Goal: Information Seeking & Learning: Learn about a topic

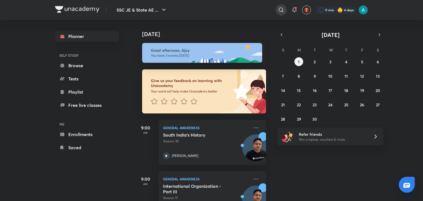
click at [279, 9] on icon at bounding box center [281, 9] width 5 height 5
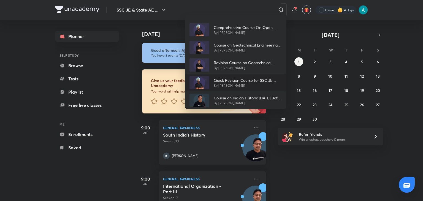
click at [243, 82] on p "Quick Revision Course for SSC JE Exam" at bounding box center [248, 80] width 68 height 6
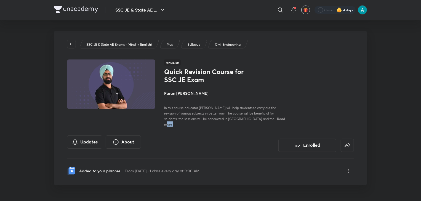
drag, startPoint x: 249, startPoint y: 122, endPoint x: 245, endPoint y: 119, distance: 4.1
click at [245, 119] on div "SSC JE & State AE Exams - (Hindi + English) Plus Syllabus Civil Engineering Hin…" at bounding box center [210, 108] width 313 height 155
click at [245, 119] on span "Read more" at bounding box center [224, 122] width 121 height 10
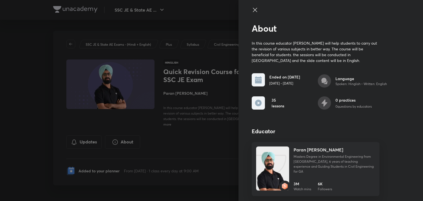
click at [208, 114] on div at bounding box center [211, 100] width 423 height 201
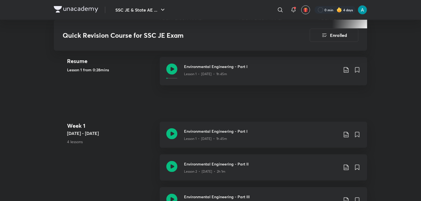
scroll to position [257, 0]
click at [173, 128] on icon at bounding box center [171, 133] width 11 height 11
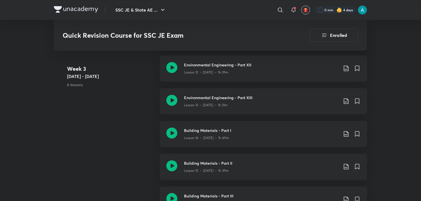
scroll to position [743, 0]
click at [167, 128] on icon at bounding box center [171, 133] width 11 height 11
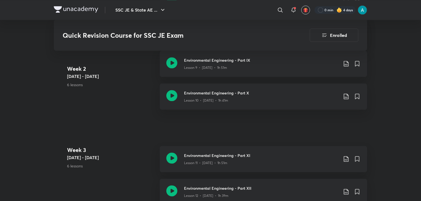
scroll to position [721, 0]
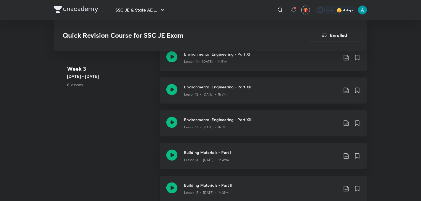
click at [185, 183] on h3 "Building Materials - Part II" at bounding box center [261, 186] width 154 height 6
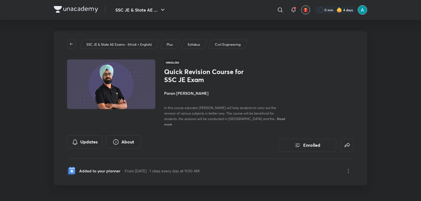
click at [363, 10] on img at bounding box center [362, 9] width 9 height 9
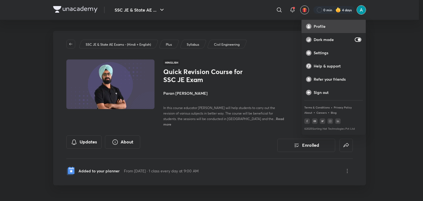
click at [329, 22] on div "Profile" at bounding box center [334, 26] width 64 height 13
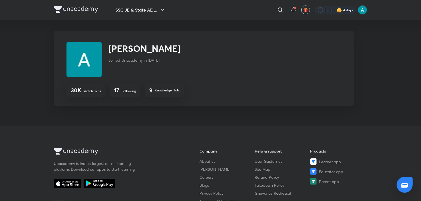
click at [127, 90] on p "Following" at bounding box center [128, 91] width 15 height 5
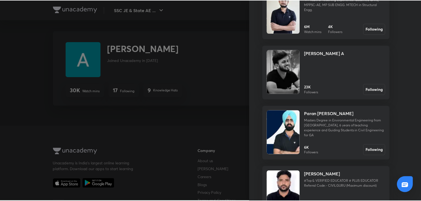
scroll to position [365, 0]
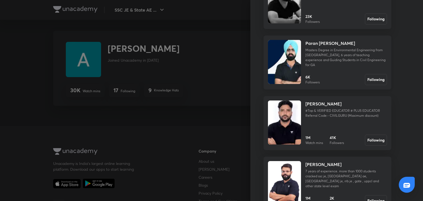
click at [298, 55] on link "Paran [PERSON_NAME] Masters Degree in Environmental Engineering from [GEOGRAPHI…" at bounding box center [328, 63] width 128 height 54
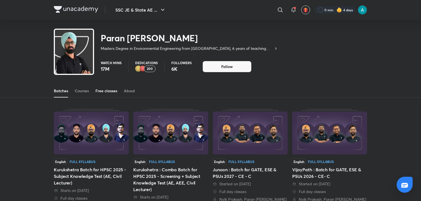
click at [116, 94] on link "Free classes" at bounding box center [106, 90] width 22 height 13
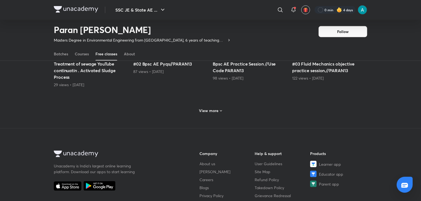
scroll to position [273, 0]
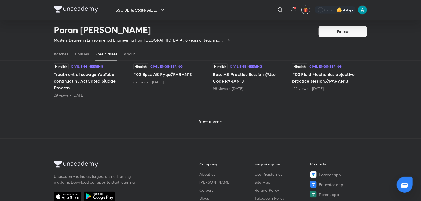
click at [207, 122] on h6 "View more" at bounding box center [209, 122] width 20 height 6
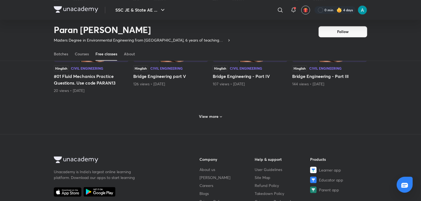
scroll to position [547, 0]
click at [207, 120] on div "View more" at bounding box center [210, 116] width 27 height 9
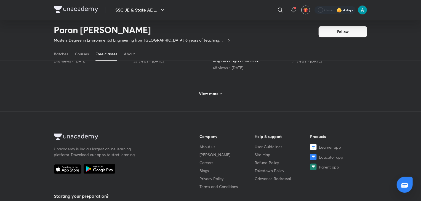
scroll to position [826, 0]
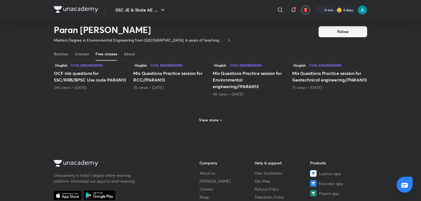
click at [207, 120] on h6 "View more" at bounding box center [209, 120] width 20 height 6
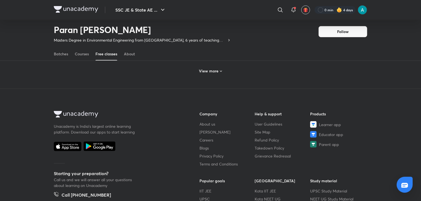
scroll to position [1087, 0]
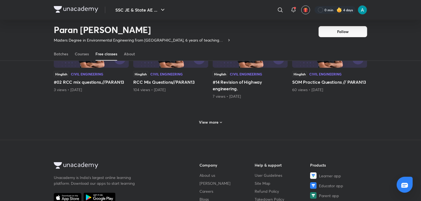
click at [207, 120] on h6 "View more" at bounding box center [209, 123] width 20 height 6
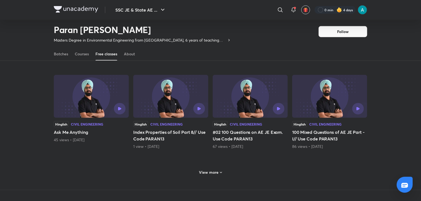
scroll to position [1306, 0]
click at [210, 170] on h6 "View more" at bounding box center [209, 173] width 20 height 6
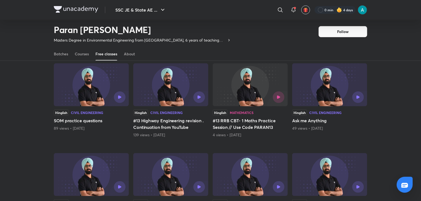
scroll to position [1137, 0]
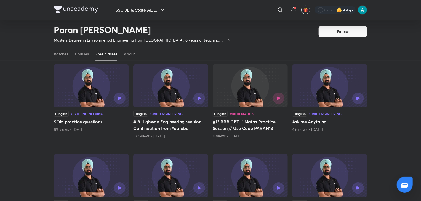
click at [176, 87] on img at bounding box center [170, 86] width 75 height 43
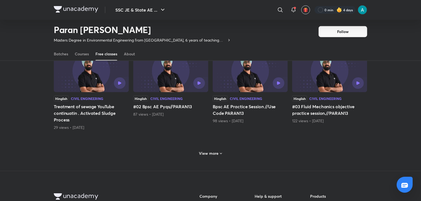
scroll to position [239, 0]
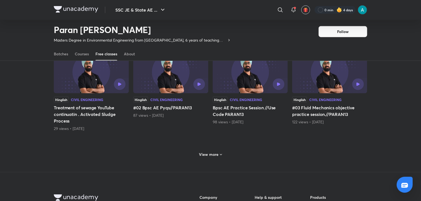
click at [215, 152] on h6 "View more" at bounding box center [209, 155] width 20 height 6
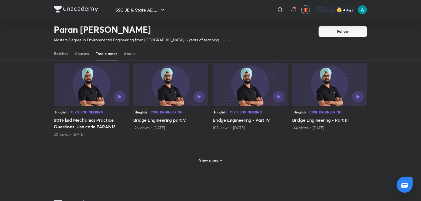
scroll to position [503, 0]
click at [215, 159] on h6 "View more" at bounding box center [209, 161] width 20 height 6
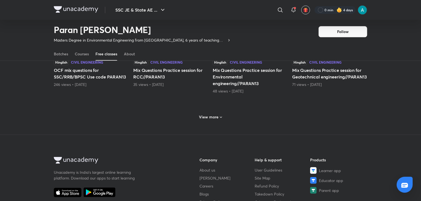
scroll to position [798, 0]
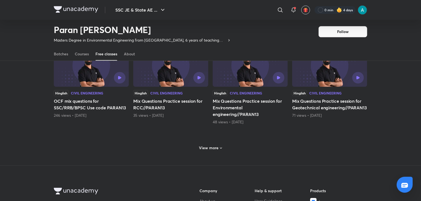
click at [209, 146] on h6 "View more" at bounding box center [209, 148] width 20 height 6
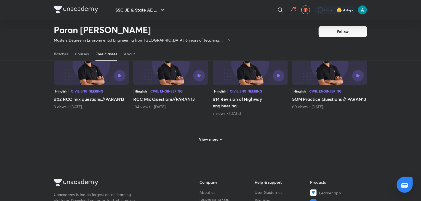
scroll to position [1070, 0]
click at [208, 140] on div "View more" at bounding box center [210, 139] width 27 height 9
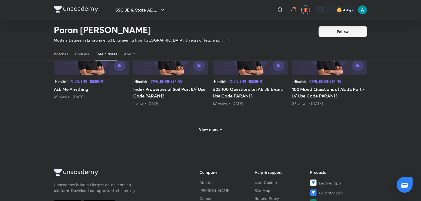
scroll to position [1350, 0]
click at [209, 128] on h6 "View more" at bounding box center [209, 130] width 20 height 6
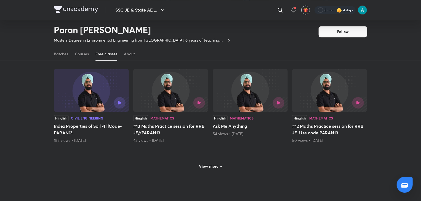
scroll to position [1614, 0]
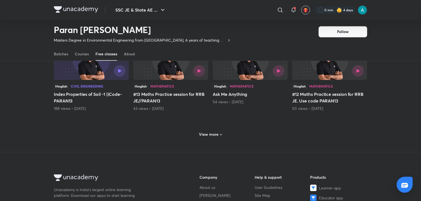
click at [210, 134] on h6 "View more" at bounding box center [209, 135] width 20 height 6
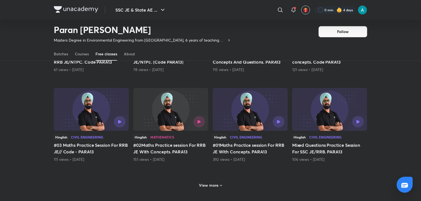
scroll to position [1874, 0]
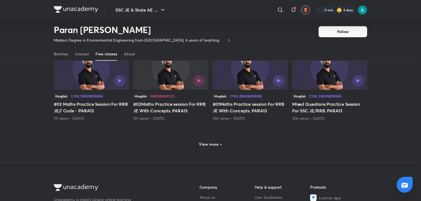
click at [212, 145] on div "View more" at bounding box center [210, 144] width 27 height 9
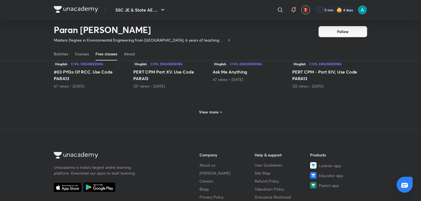
scroll to position [2158, 0]
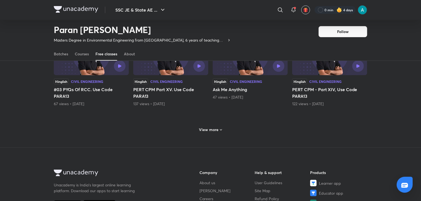
click at [206, 127] on h6 "View more" at bounding box center [209, 130] width 20 height 6
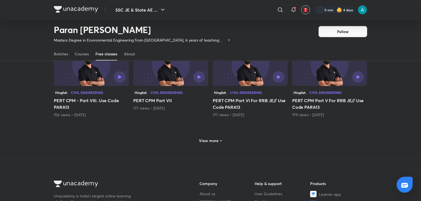
scroll to position [2417, 0]
click at [213, 142] on div "View more" at bounding box center [210, 140] width 313 height 14
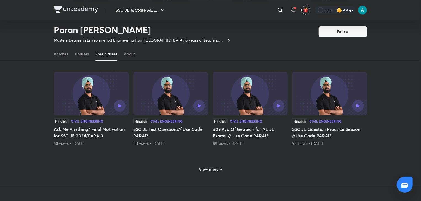
scroll to position [2663, 0]
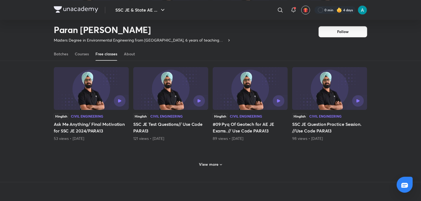
click at [214, 162] on h6 "View more" at bounding box center [209, 165] width 20 height 6
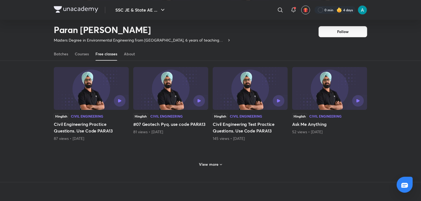
scroll to position [2933, 0]
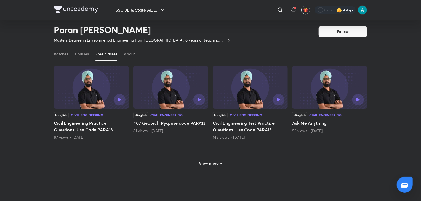
click at [213, 161] on h6 "View more" at bounding box center [209, 164] width 20 height 6
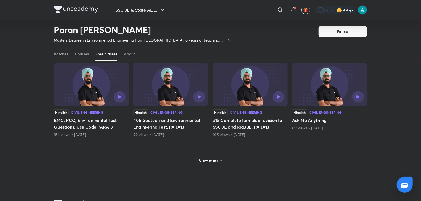
scroll to position [3206, 0]
click at [211, 157] on h6 "View more" at bounding box center [209, 160] width 20 height 6
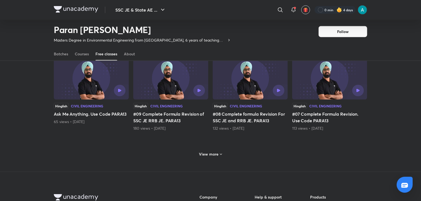
scroll to position [3482, 0]
click at [210, 151] on h6 "View more" at bounding box center [209, 154] width 20 height 6
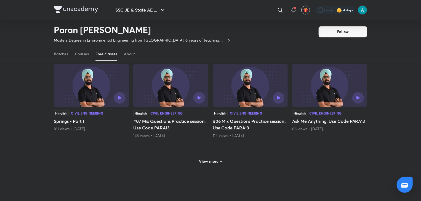
scroll to position [3744, 0]
click at [210, 159] on h6 "View more" at bounding box center [209, 162] width 20 height 6
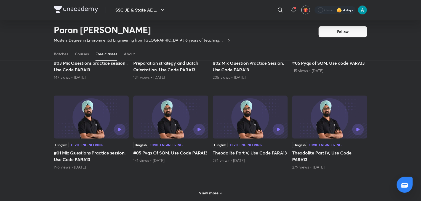
scroll to position [4001, 0]
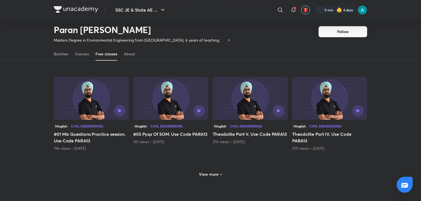
click at [212, 174] on div "View more" at bounding box center [210, 174] width 313 height 14
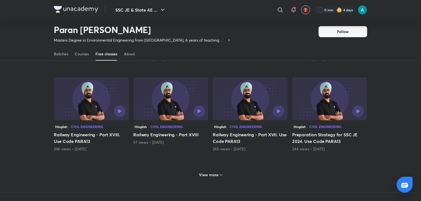
scroll to position [4284, 0]
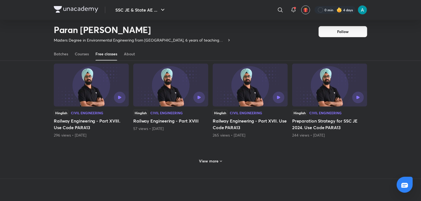
click at [211, 159] on h6 "View more" at bounding box center [209, 162] width 20 height 6
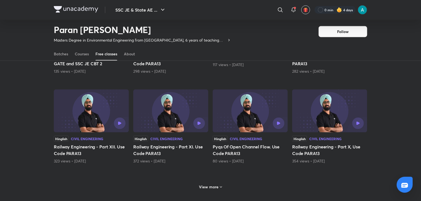
scroll to position [4550, 0]
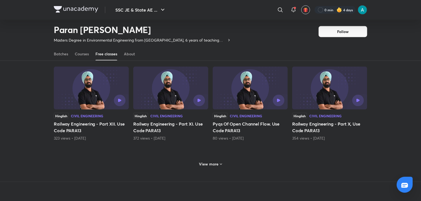
click at [211, 163] on div "View more" at bounding box center [210, 164] width 313 height 14
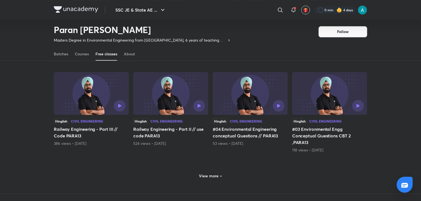
scroll to position [4815, 0]
click at [211, 173] on h6 "View more" at bounding box center [209, 176] width 20 height 6
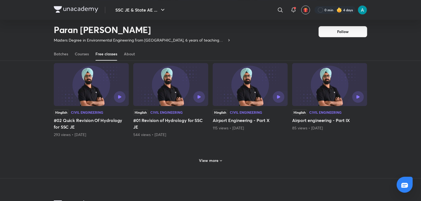
scroll to position [5100, 0]
click at [208, 157] on h6 "View more" at bounding box center [209, 160] width 20 height 6
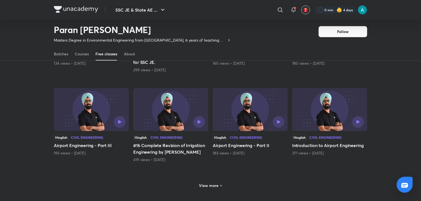
scroll to position [5346, 0]
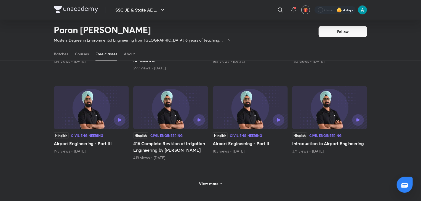
drag, startPoint x: 185, startPoint y: 113, endPoint x: 175, endPoint y: 177, distance: 65.3
click at [175, 177] on div "View more" at bounding box center [210, 183] width 313 height 14
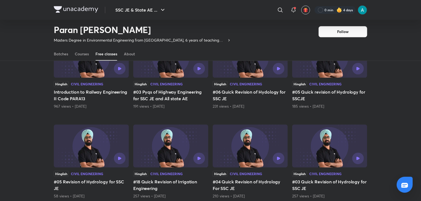
scroll to position [4954, 0]
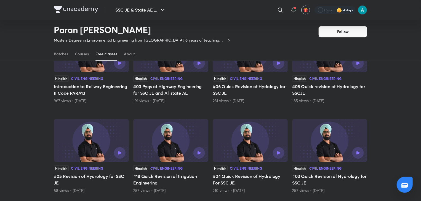
click at [157, 128] on img at bounding box center [170, 140] width 75 height 43
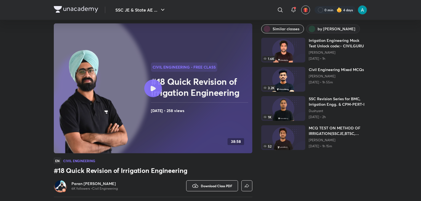
scroll to position [15, 0]
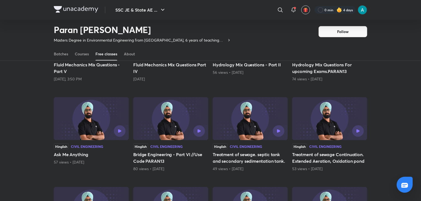
scroll to position [112, 0]
